Goal: Complete application form

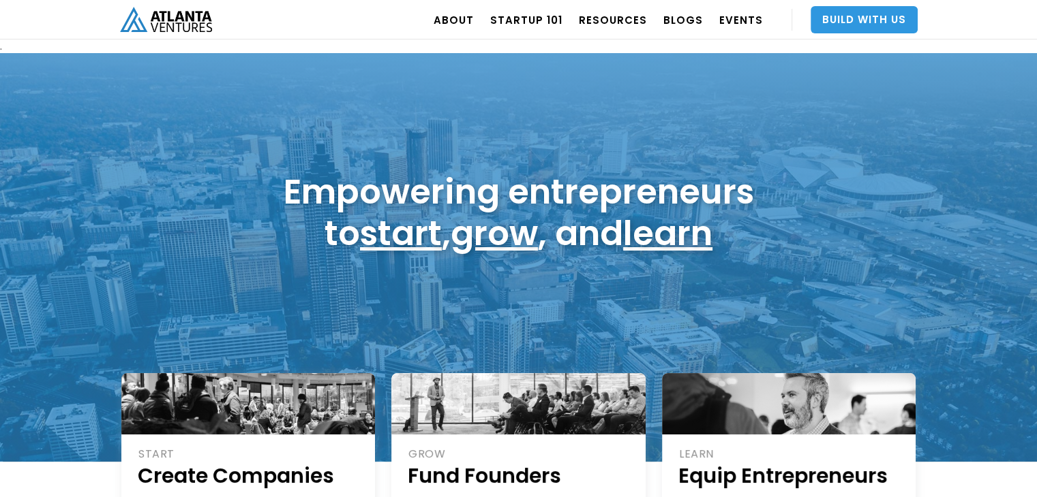
click at [845, 27] on link "Build With Us" at bounding box center [863, 19] width 107 height 27
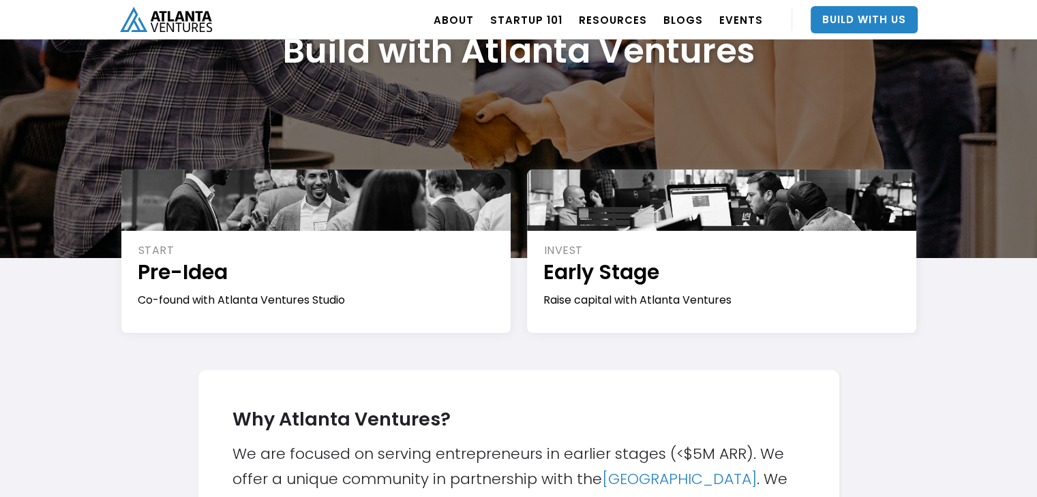
scroll to position [136, 0]
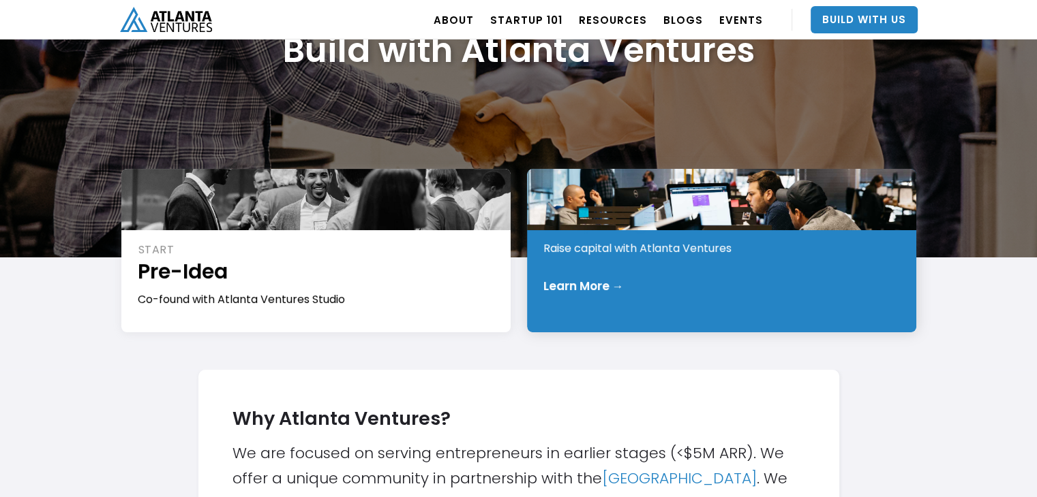
click at [659, 275] on div "INVEST Early Stage Raise capital with Atlanta Ventures Learn More →" at bounding box center [721, 251] width 389 height 164
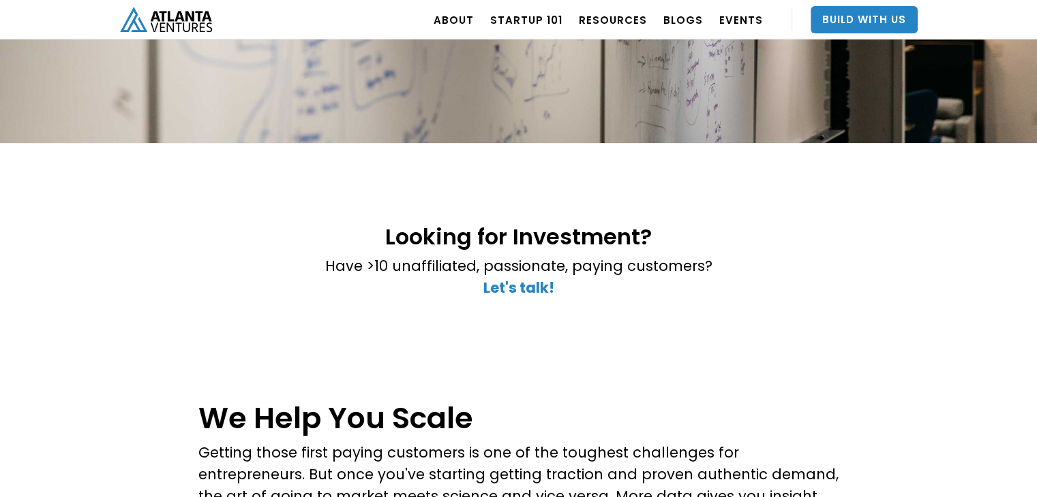
scroll to position [341, 0]
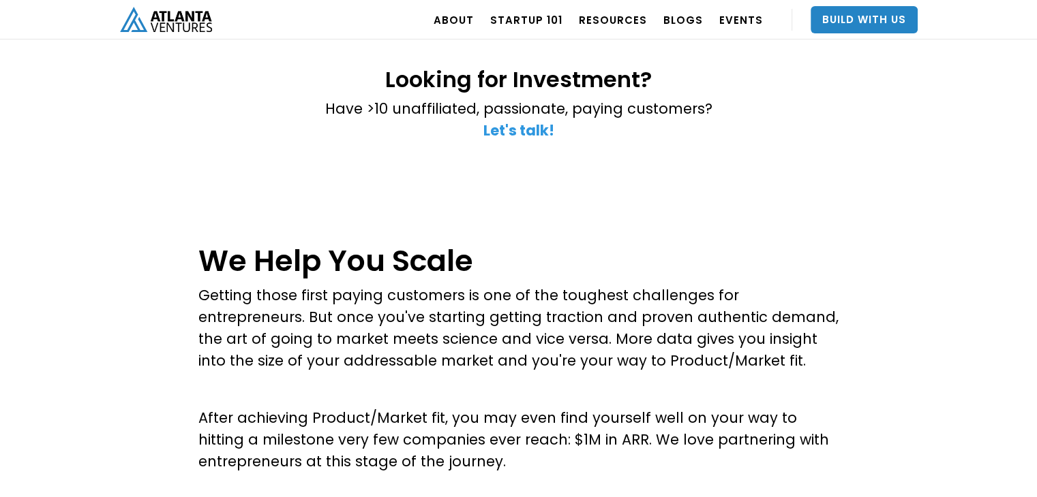
click at [515, 126] on strong "Let's talk!" at bounding box center [518, 131] width 71 height 20
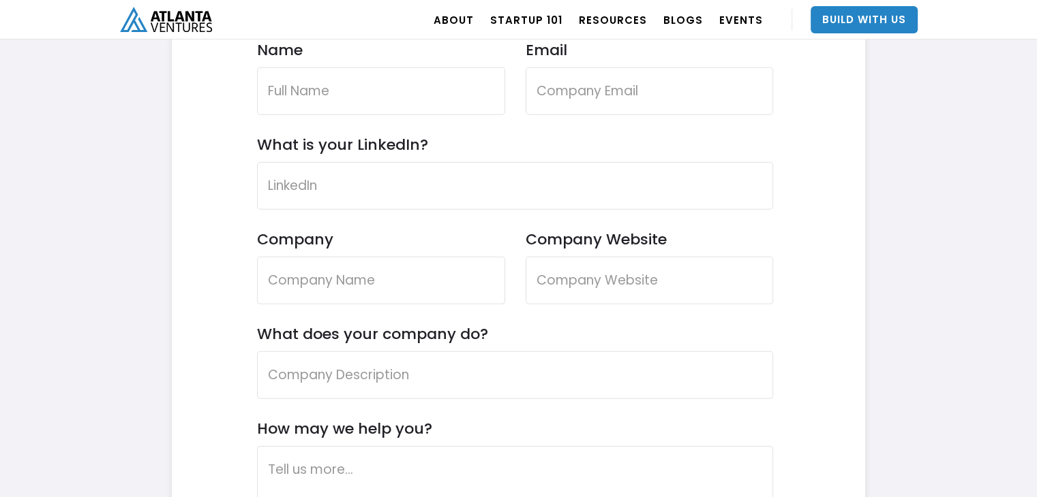
scroll to position [4062, 0]
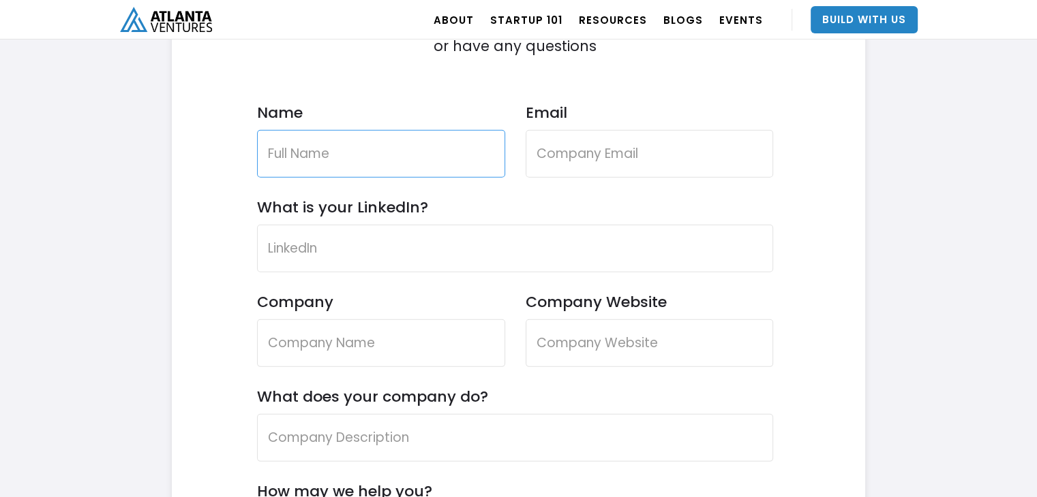
click at [299, 148] on input "Name" at bounding box center [381, 154] width 248 height 48
click at [320, 138] on input "[PERSON_NAME]" at bounding box center [381, 154] width 248 height 48
type input "[PERSON_NAME]"
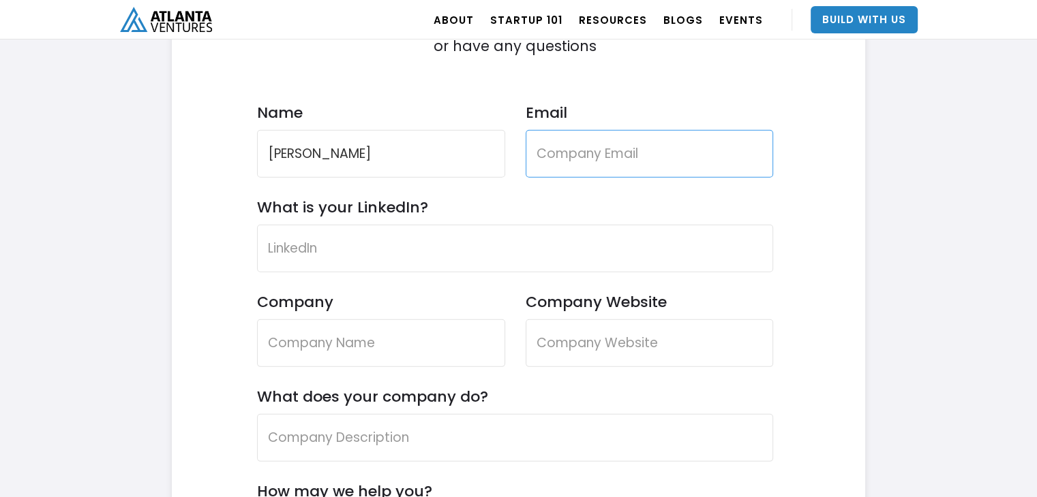
click at [553, 151] on input "Email" at bounding box center [649, 154] width 248 height 48
type input "[EMAIL_ADDRESS][DOMAIN_NAME]"
click at [323, 254] on input "What is your LinkedIn?" at bounding box center [515, 249] width 517 height 48
paste input "[URL][DOMAIN_NAME]"
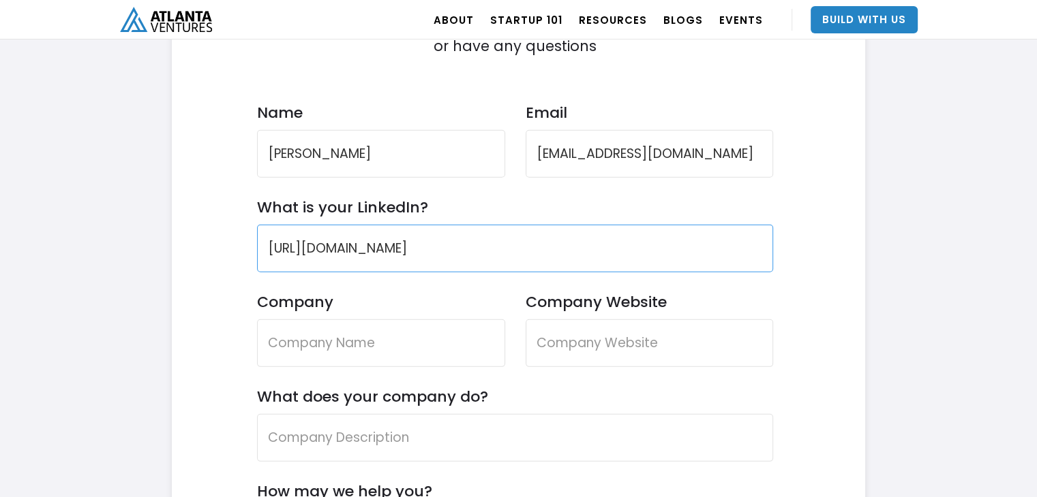
type input "[URL][DOMAIN_NAME]"
click at [320, 335] on input "Company" at bounding box center [381, 344] width 248 height 48
type input "Oreplot"
click at [574, 325] on input "Company Website" at bounding box center [649, 344] width 248 height 48
paste input "[URL][DOMAIN_NAME]"
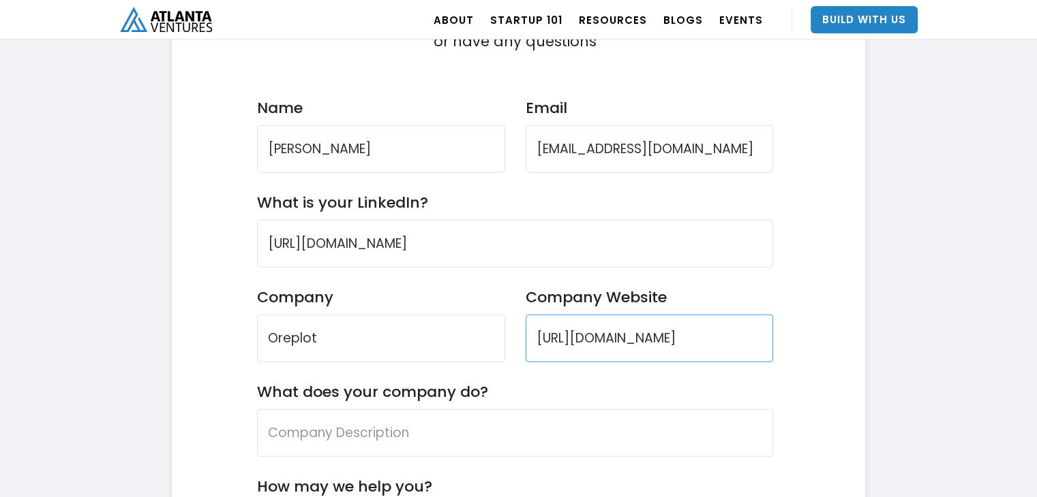
scroll to position [4266, 0]
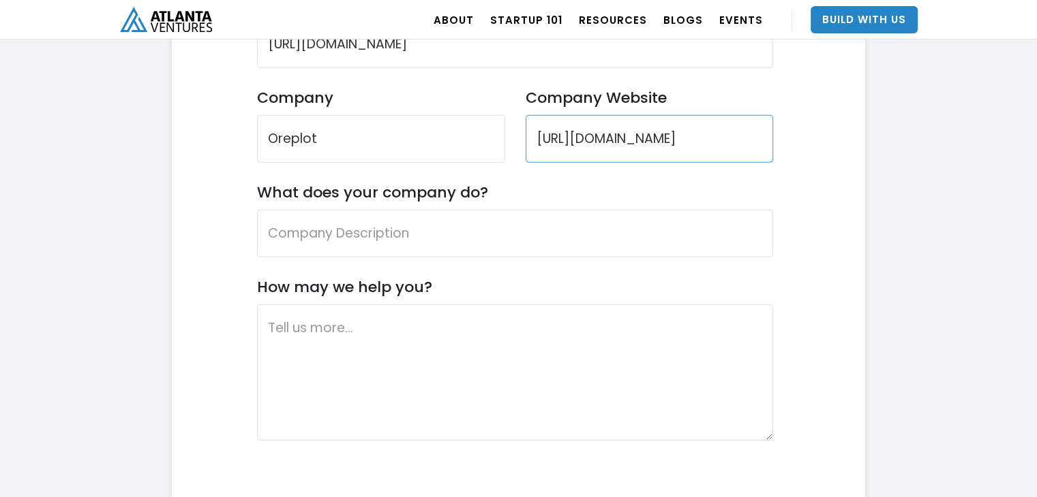
type input "[URL][DOMAIN_NAME]"
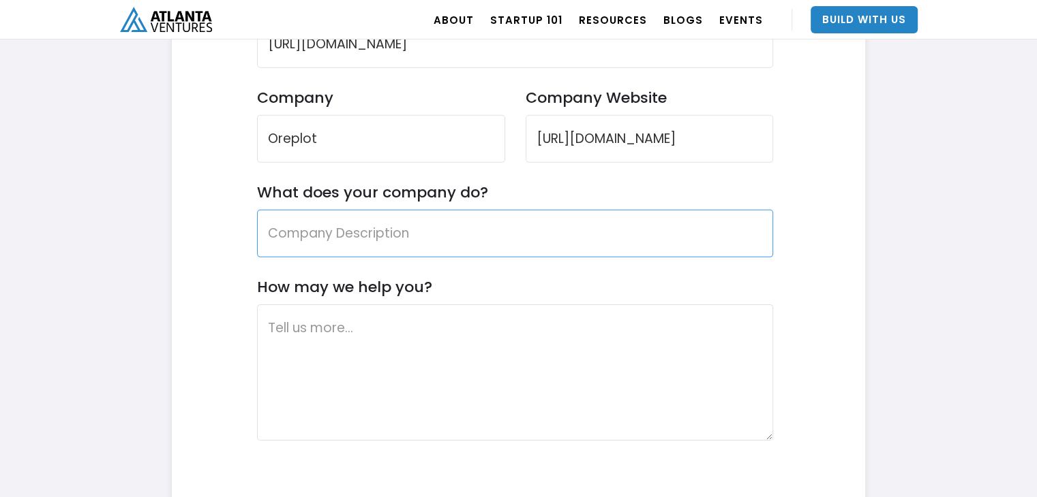
click at [409, 246] on input "What does your company do?" at bounding box center [515, 234] width 517 height 48
paste input "Oreplot is a marketplace for buying and selling land plots with mineral reserves"
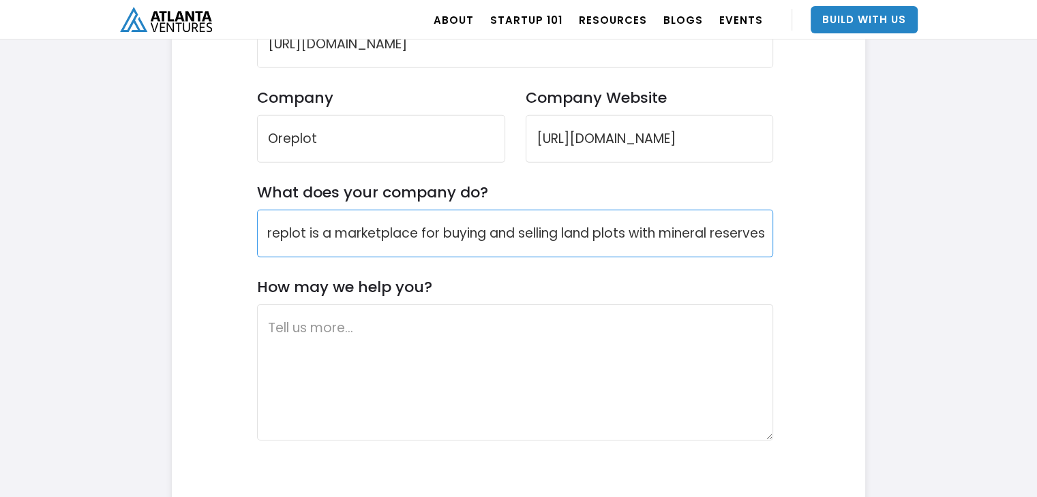
drag, startPoint x: 442, startPoint y: 229, endPoint x: 810, endPoint y: 227, distance: 368.0
click at [810, 227] on div "Contact Us Reach out if you want to partner with Atlanta Ventures or have any q…" at bounding box center [514, 170] width 645 height 917
type input "Oreplot is a marketplace for buying and selling land plots with mineral reserves"
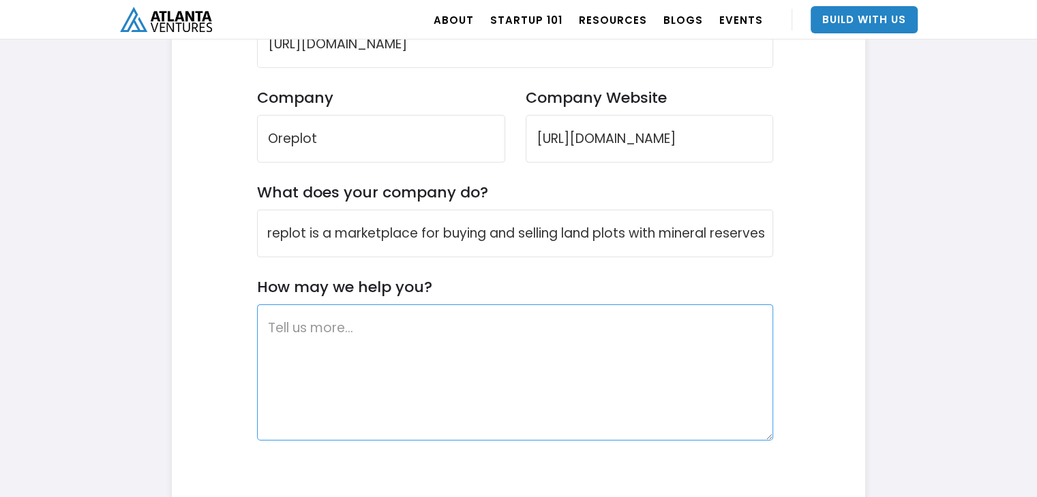
click at [496, 395] on textarea "How may we help you?" at bounding box center [515, 373] width 517 height 136
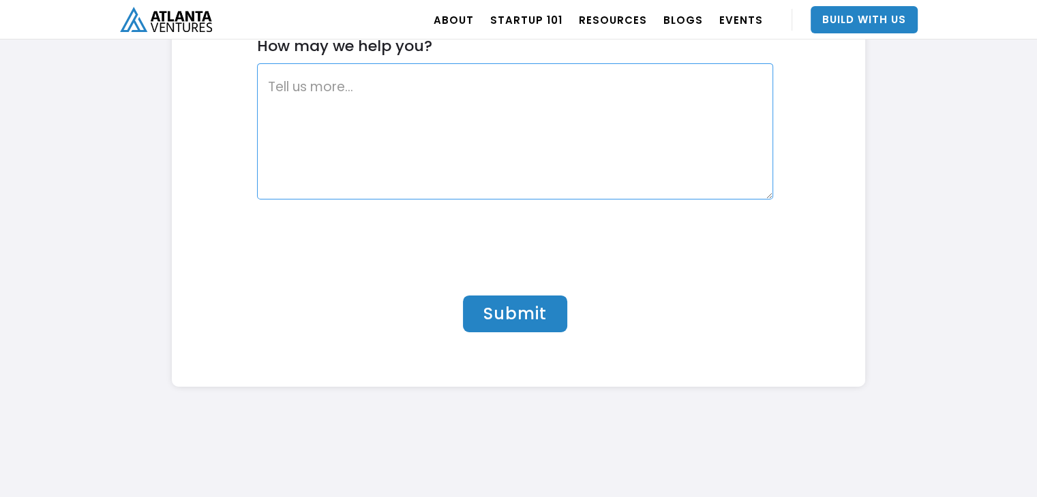
scroll to position [4311, 0]
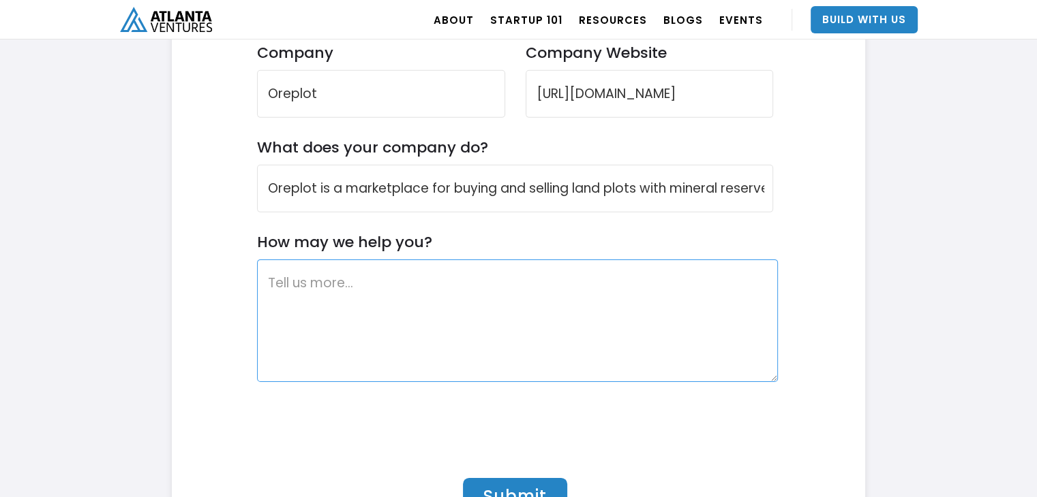
drag, startPoint x: 767, startPoint y: 390, endPoint x: 772, endPoint y: 377, distance: 14.4
click at [772, 377] on textarea "How may we help you?" at bounding box center [517, 321] width 521 height 123
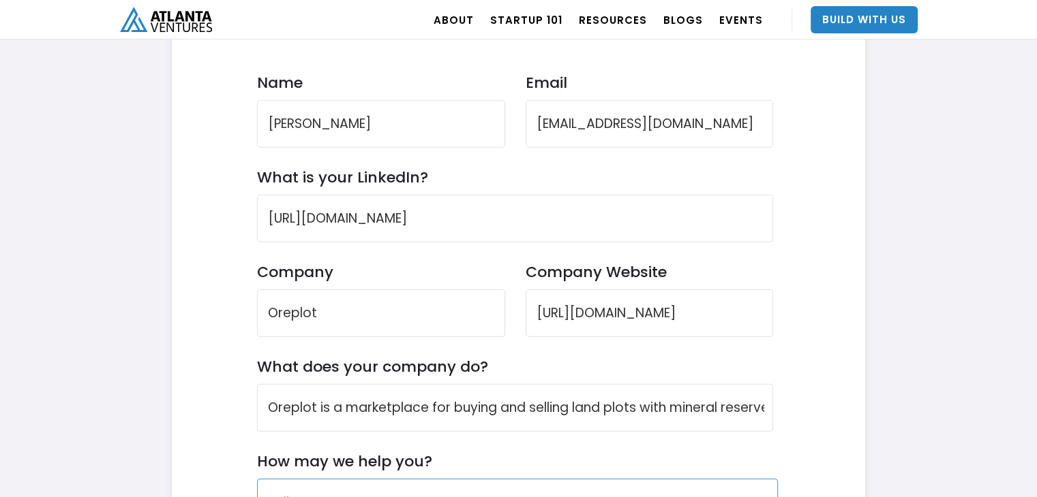
scroll to position [4243, 0]
